Goal: Task Accomplishment & Management: Use online tool/utility

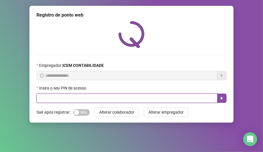
click at [69, 101] on input "text" at bounding box center [126, 98] width 181 height 9
type input "*****"
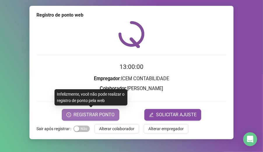
click at [101, 114] on span "REGISTRAR PONTO" at bounding box center [93, 115] width 41 height 7
